Goal: Entertainment & Leisure: Consume media (video, audio)

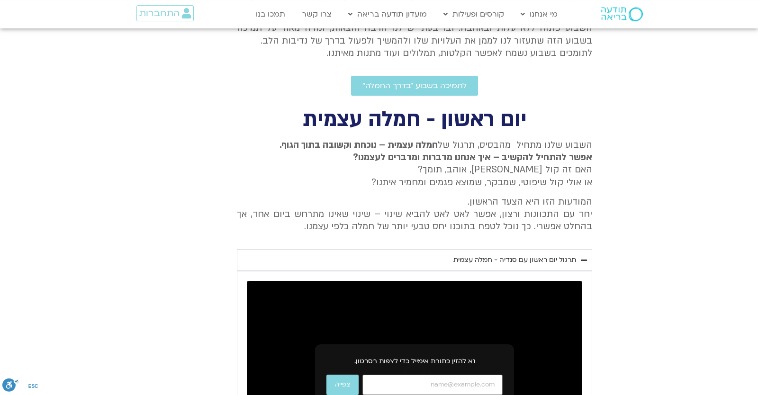
scroll to position [14, 18]
click at [631, 174] on section "יום ראשון - חמלה עצמית השבוע שלנו מתחיל מהבסיס, תרגול של חמלה עצמית – נוכחת וקש…" at bounding box center [379, 328] width 758 height 436
click at [508, 259] on div "תרגול יום ראשון עם סנדיה - חמלה עצמית" at bounding box center [515, 259] width 123 height 11
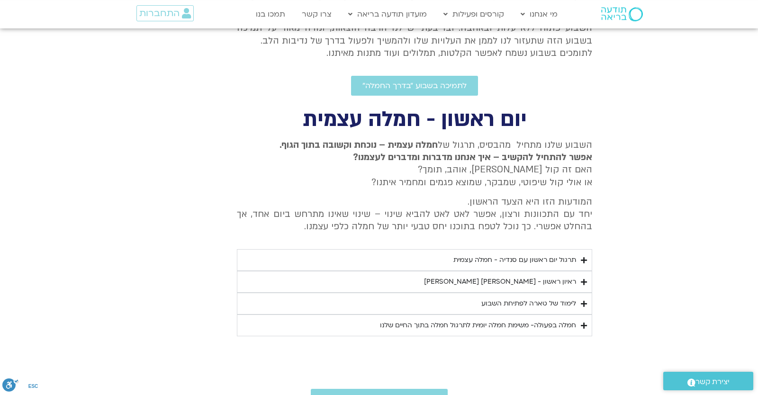
click at [499, 259] on div "תרגול יום ראשון עם סנדיה - חמלה עצמית" at bounding box center [515, 259] width 123 height 11
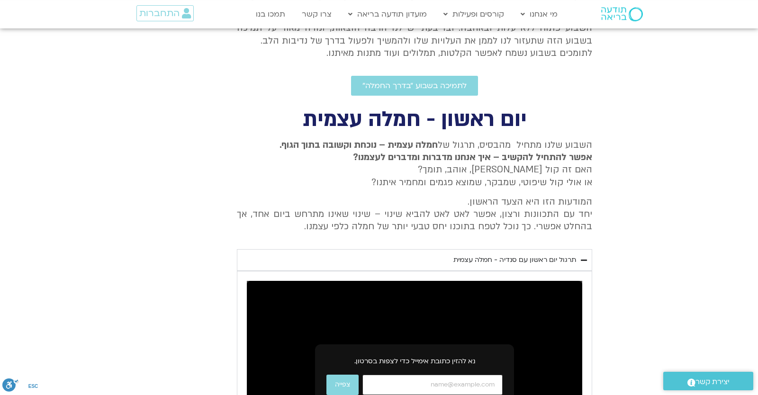
click at [503, 375] on input "כתובת אימייל" at bounding box center [433, 385] width 140 height 20
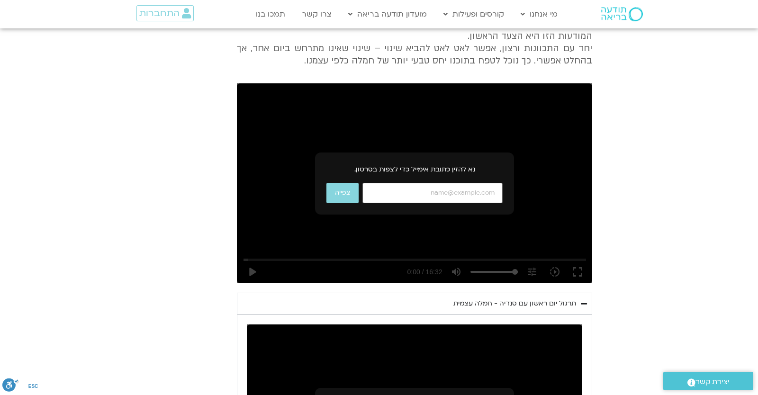
scroll to position [541, 0]
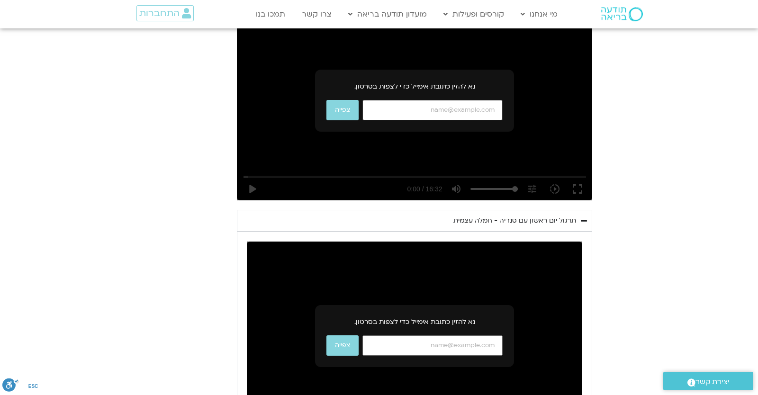
click at [429, 110] on input "כתובת אימייל" at bounding box center [433, 110] width 140 height 20
type input "[EMAIL_ADDRESS][DOMAIN_NAME]"
click at [340, 113] on button "צפייה" at bounding box center [343, 110] width 32 height 20
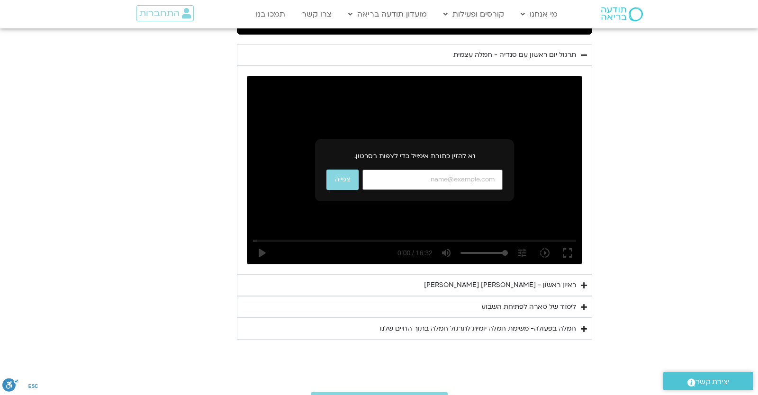
scroll to position [624, 0]
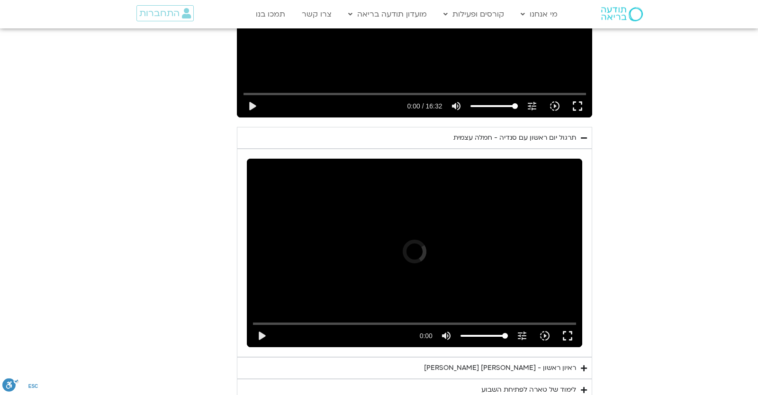
scroll to position [624, 0]
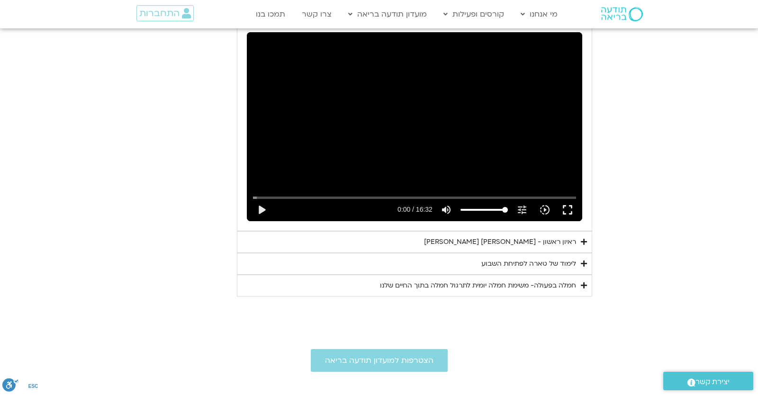
scroll to position [458, 0]
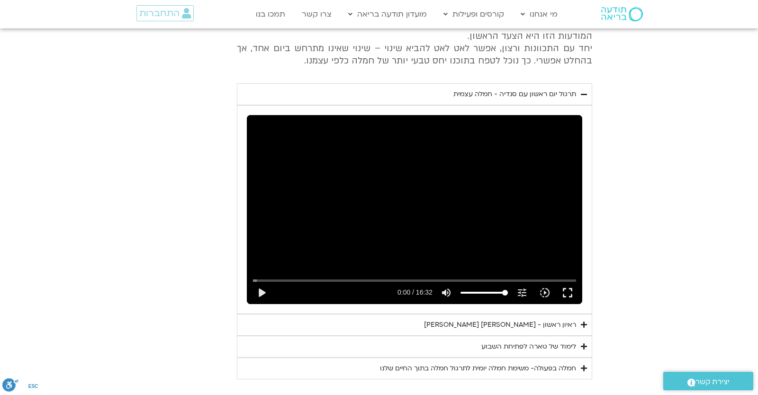
click at [439, 327] on summary "ראיון ראשון - [PERSON_NAME] [PERSON_NAME]" at bounding box center [414, 325] width 355 height 22
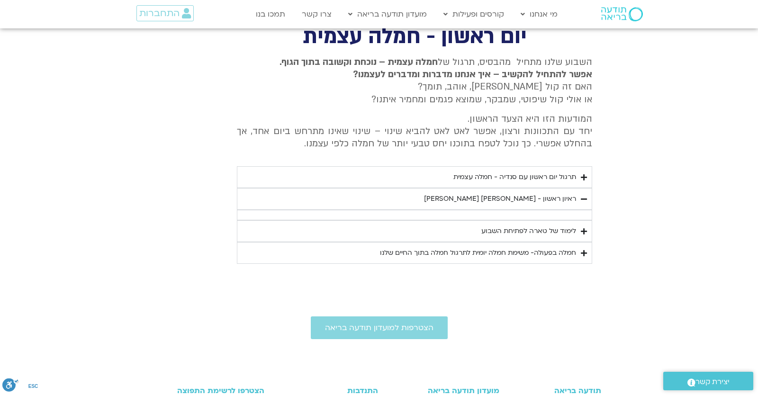
scroll to position [292, 0]
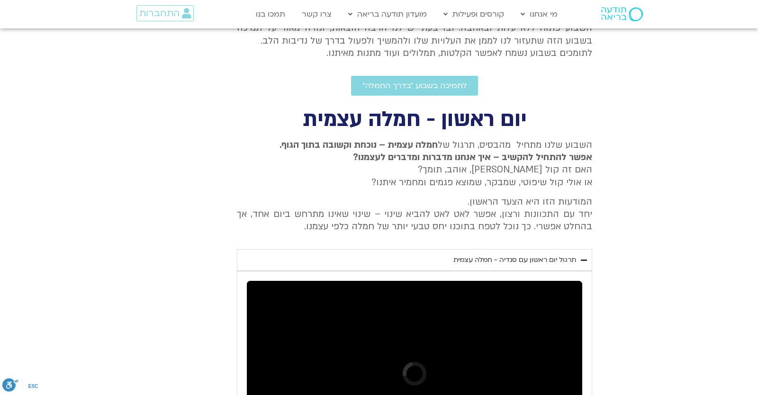
scroll to position [375, 0]
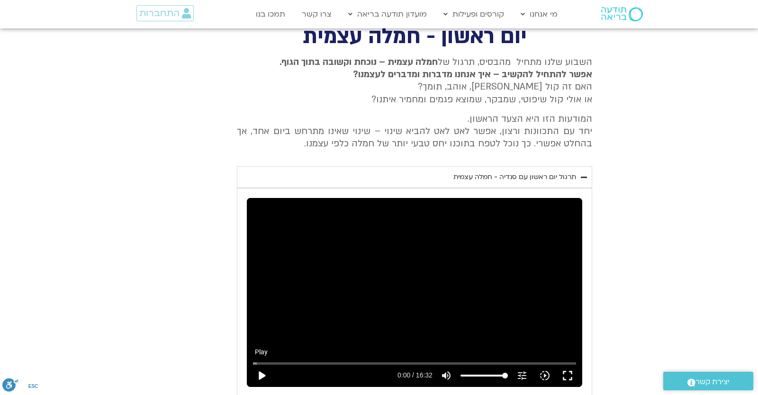
click at [263, 379] on button "play_arrow" at bounding box center [261, 375] width 23 height 23
click at [265, 376] on button "play_arrow" at bounding box center [261, 375] width 23 height 23
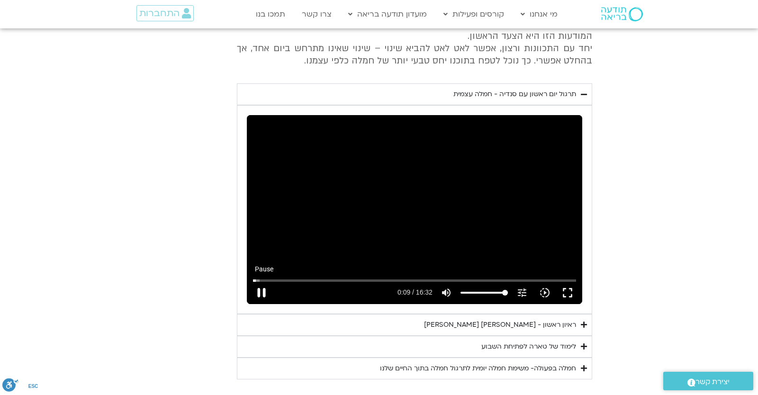
click at [264, 297] on button "pause" at bounding box center [261, 292] width 23 height 23
type input "9.221978"
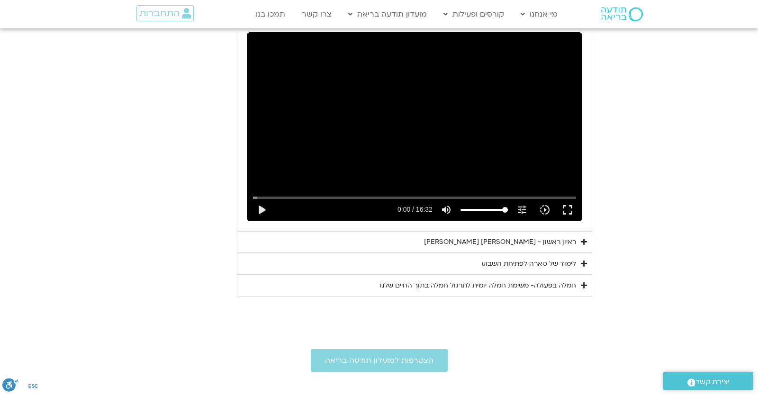
scroll to position [458, 0]
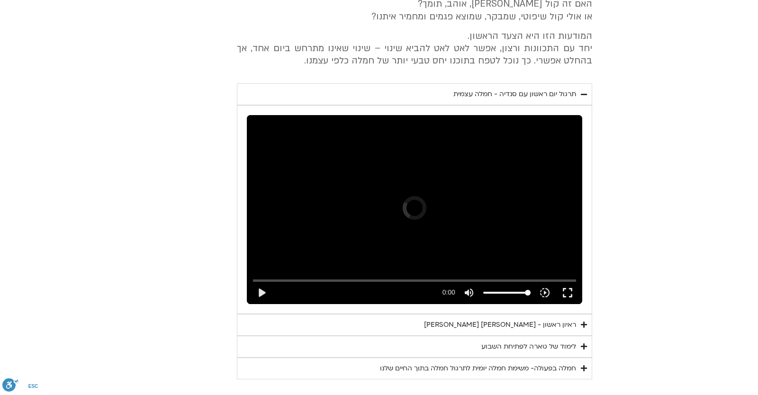
click at [531, 99] on div "תרגול יום ראשון עם סנדיה - חמלה עצמית" at bounding box center [515, 94] width 123 height 11
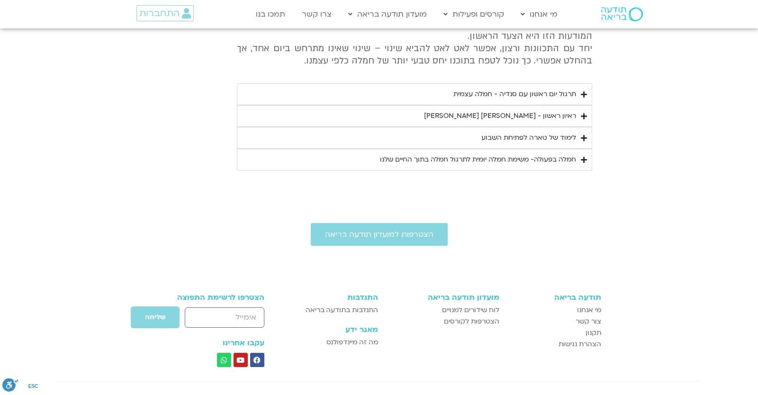
click at [537, 118] on div "ראיון ראשון - [PERSON_NAME] [PERSON_NAME]" at bounding box center [500, 115] width 152 height 11
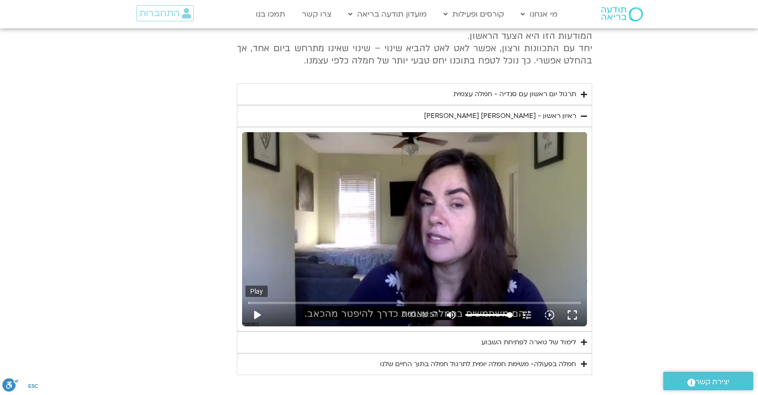
click at [259, 318] on button "play_arrow" at bounding box center [256, 315] width 23 height 23
click at [257, 318] on button "pause" at bounding box center [256, 315] width 23 height 23
type input "0.820041"
